Goal: Navigation & Orientation: Go to known website

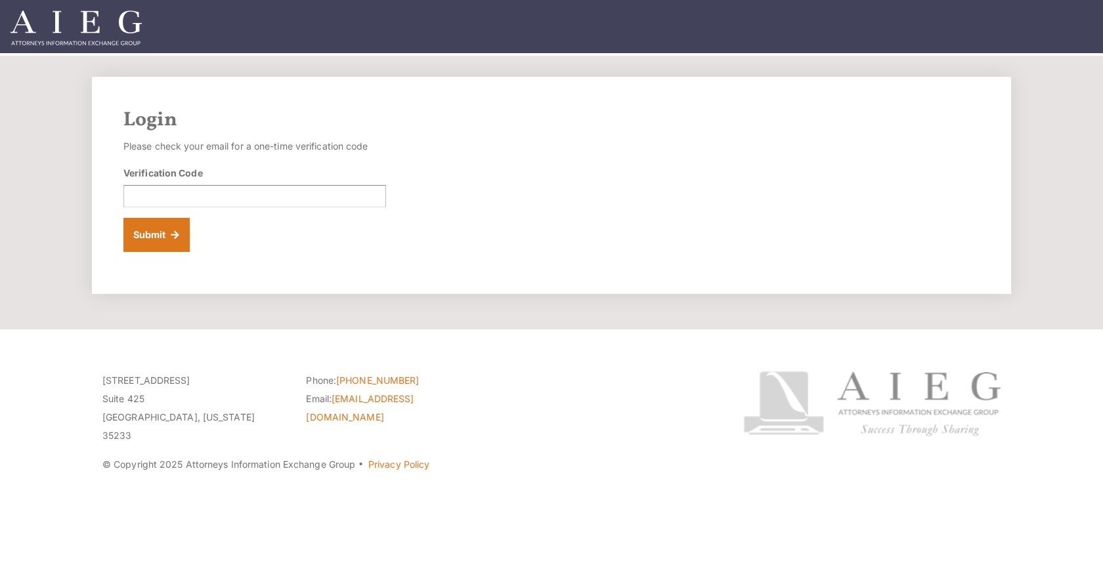
drag, startPoint x: 314, startPoint y: 177, endPoint x: 324, endPoint y: 210, distance: 34.1
click at [314, 177] on div "Verification Code" at bounding box center [254, 186] width 263 height 41
click at [324, 195] on input "Verification Code" at bounding box center [254, 196] width 263 height 22
paste input "008988"
type input "008988"
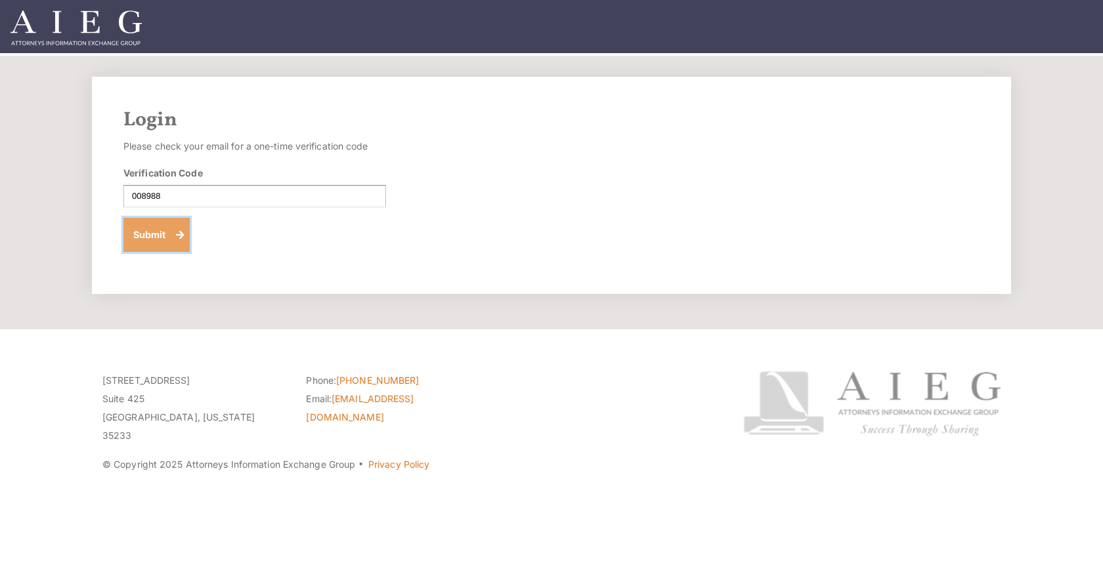
click at [147, 238] on button "Submit" at bounding box center [156, 235] width 66 height 34
drag, startPoint x: 473, startPoint y: 194, endPoint x: 402, endPoint y: 155, distance: 81.1
click at [473, 194] on div "Login Please check your email for a one-time verification code Verification Cod…" at bounding box center [551, 185] width 919 height 217
click at [60, 23] on img at bounding box center [76, 28] width 131 height 35
click at [767, 310] on section "Login Please check your email for a one-time verification code Verification Cod…" at bounding box center [551, 193] width 1103 height 274
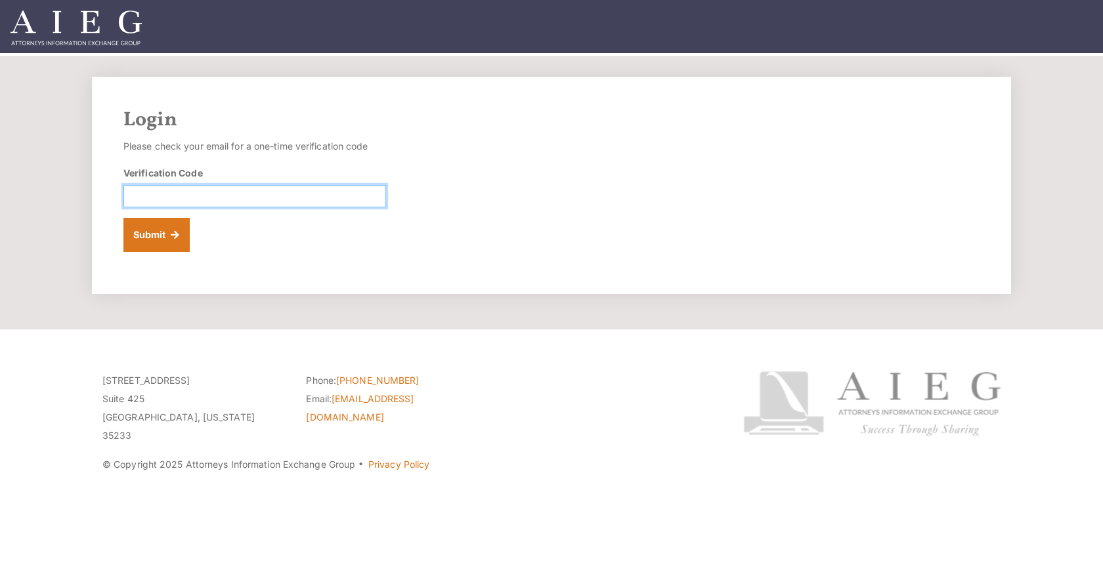
click at [291, 192] on input "Verification Code" at bounding box center [254, 196] width 263 height 22
paste input "808881"
type input "808881"
click at [146, 243] on button "Submit" at bounding box center [156, 235] width 66 height 34
